Goal: Check status: Check status

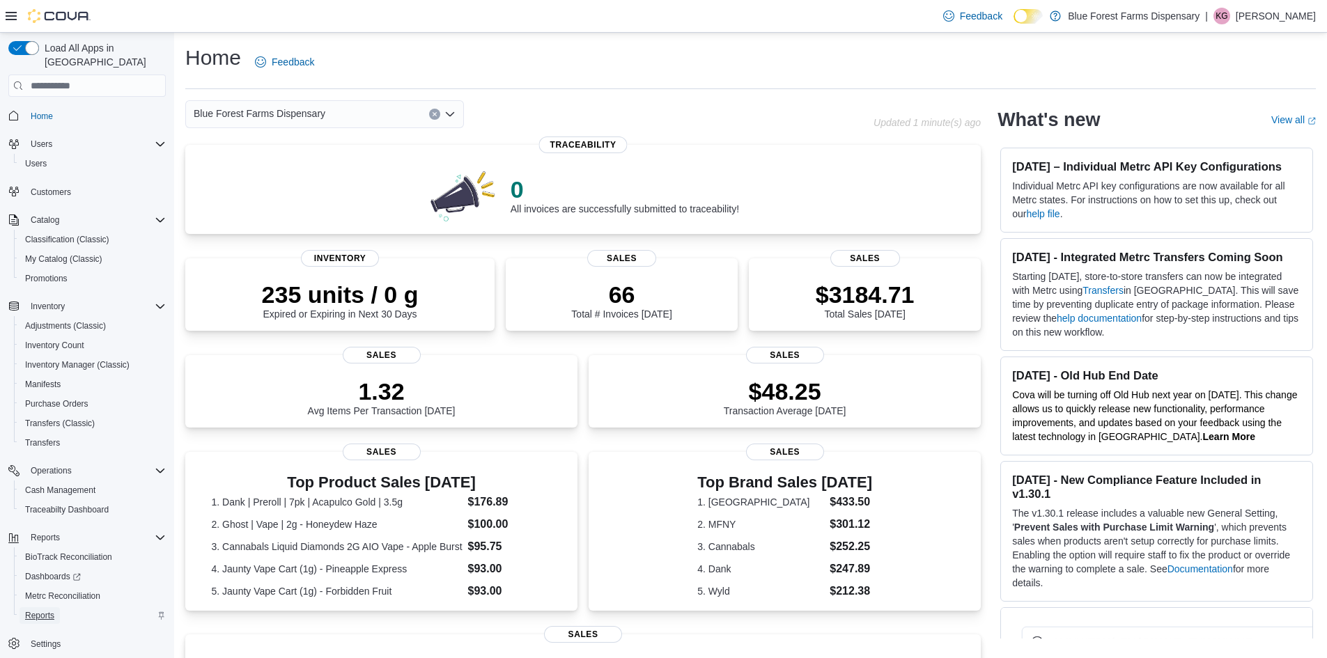
click at [54, 610] on span "Reports" at bounding box center [39, 615] width 29 height 11
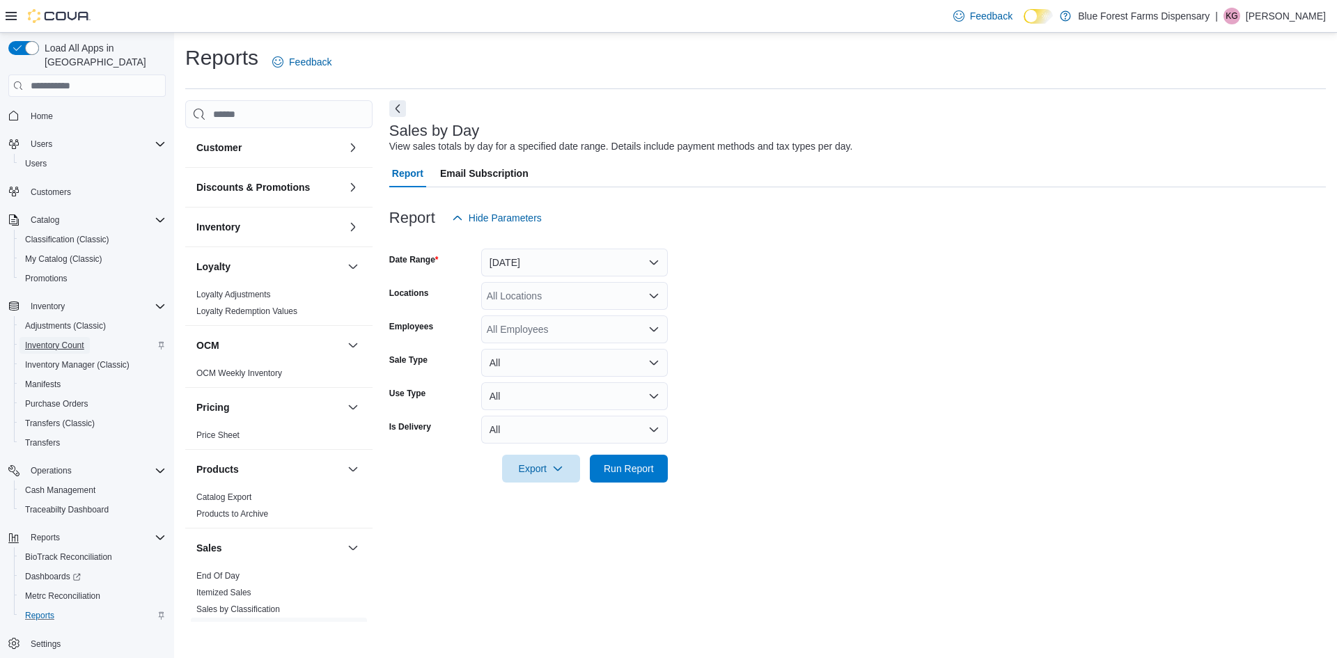
click at [60, 337] on span "Inventory Count" at bounding box center [54, 345] width 59 height 17
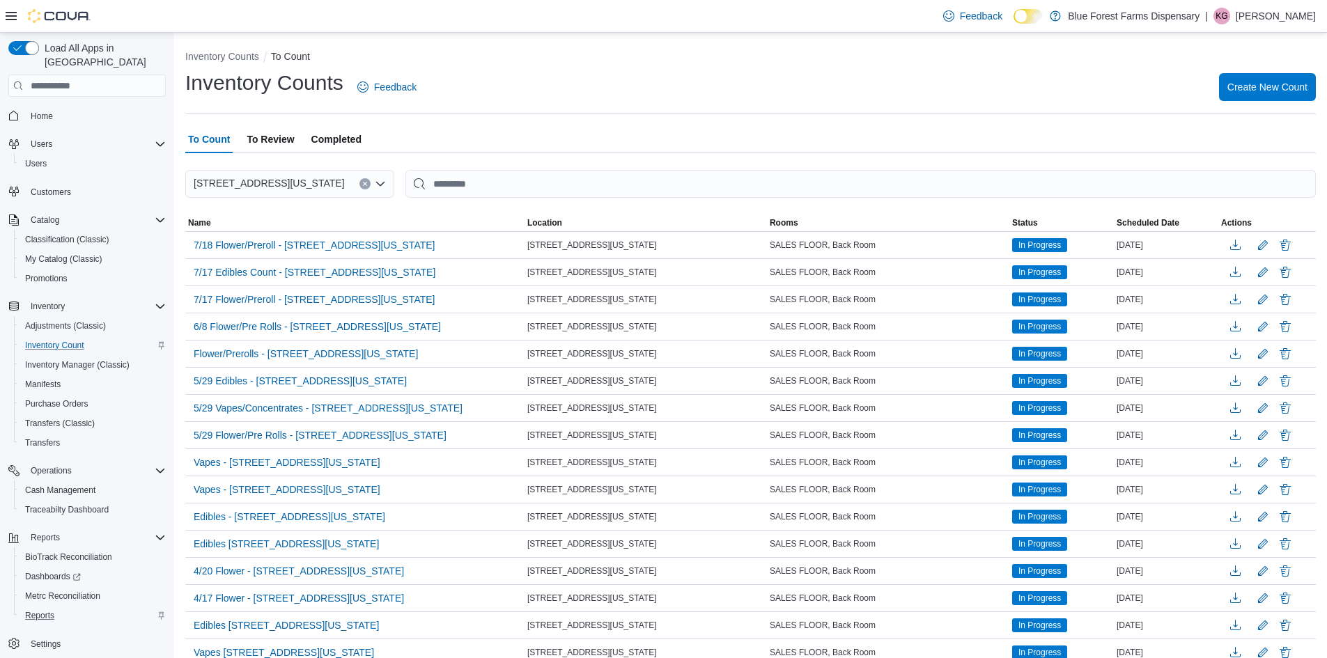
click at [288, 143] on span "To Review" at bounding box center [270, 139] width 47 height 28
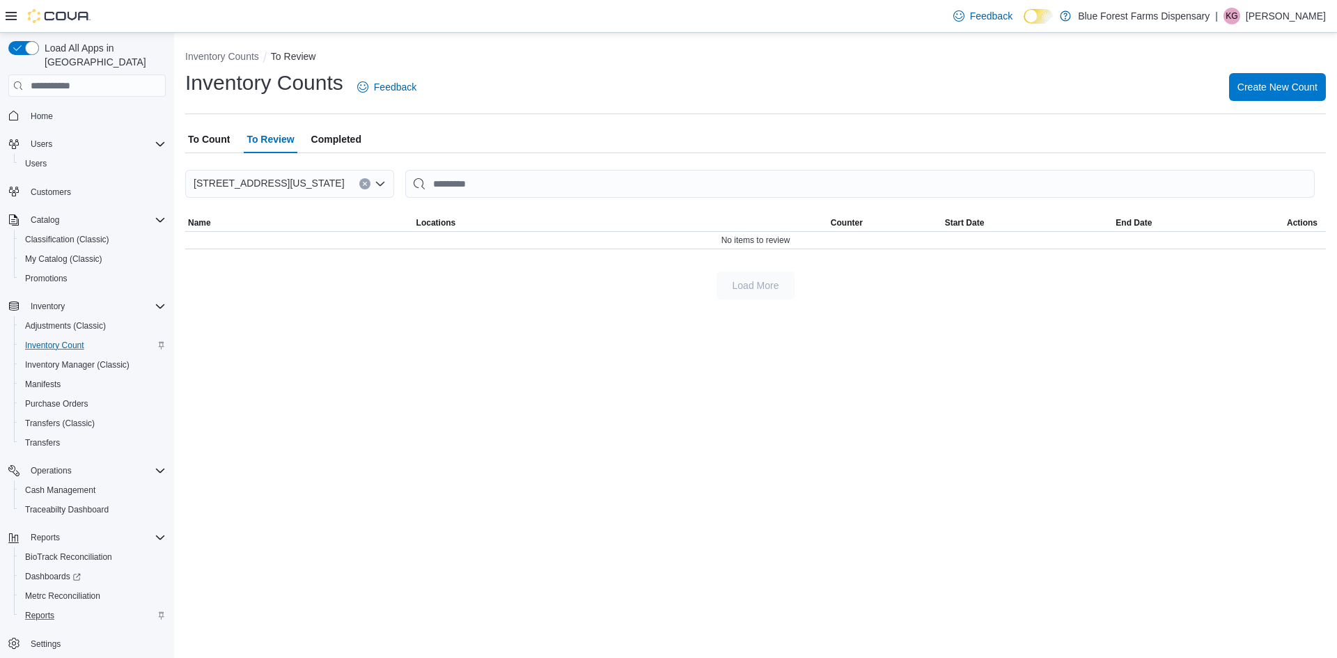
click at [338, 143] on span "Completed" at bounding box center [336, 139] width 50 height 28
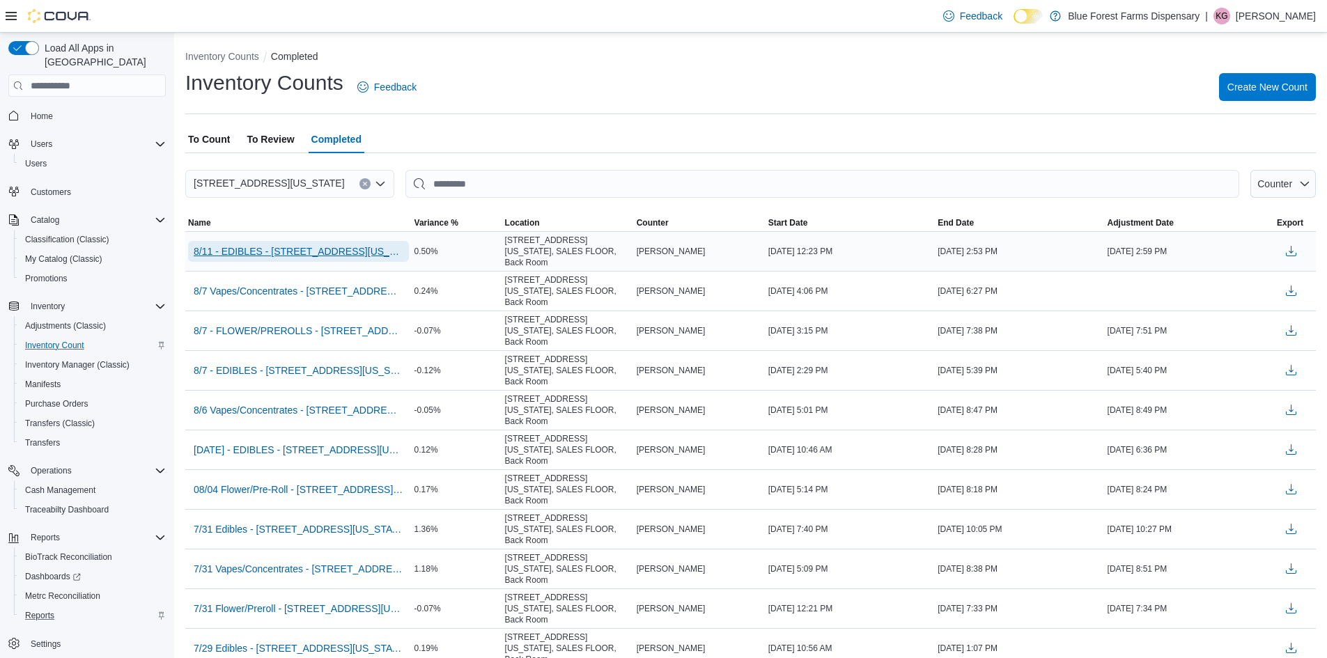
click at [276, 244] on span "8/11 - EDIBLES - [STREET_ADDRESS][US_STATE]" at bounding box center [299, 251] width 210 height 14
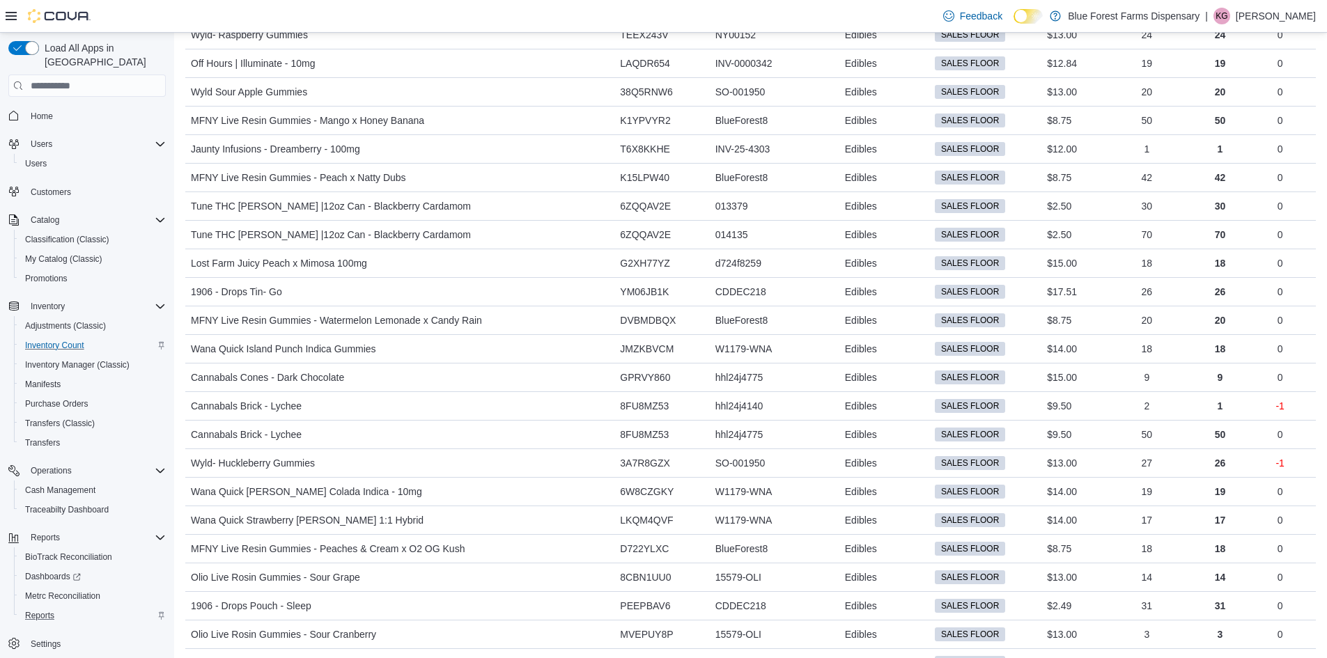
scroll to position [1778, 0]
